Goal: Navigation & Orientation: Go to known website

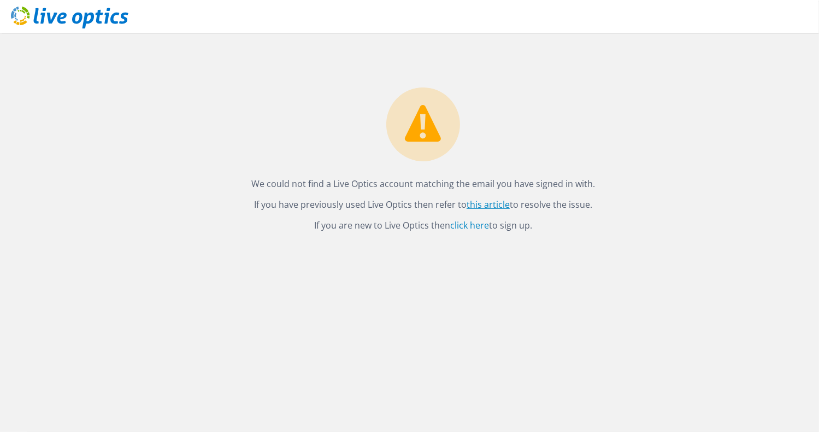
click at [481, 204] on link "this article" at bounding box center [488, 204] width 43 height 12
click at [490, 203] on link "this article" at bounding box center [488, 204] width 43 height 12
